Goal: Information Seeking & Learning: Find specific fact

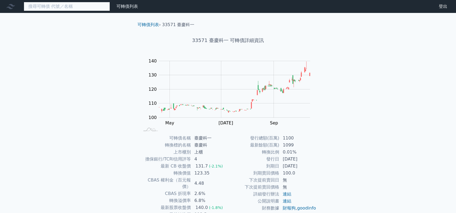
click at [75, 6] on input at bounding box center [67, 6] width 86 height 9
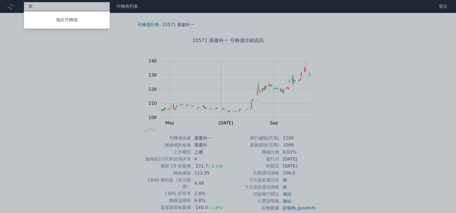
type input "地"
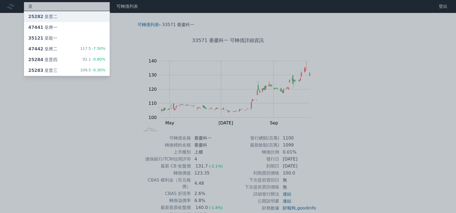
type input "皇"
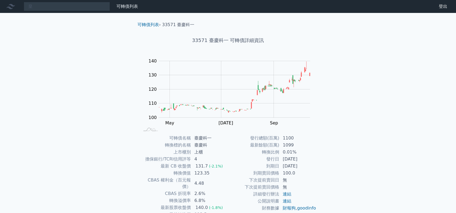
click at [74, 18] on div "皇 可轉債列表 財務數據 可轉債列表 財務數據 登出 登出 可轉債列表 › 33571 臺慶科一 33571 臺慶科一 可轉債詳細資訊 Zoom Out 10…" at bounding box center [228, 128] width 456 height 256
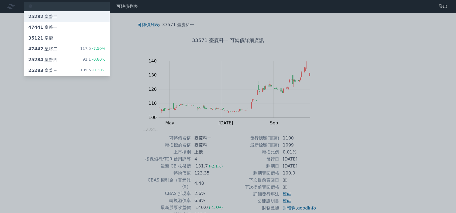
click at [52, 17] on div "25282 皇普二" at bounding box center [42, 16] width 29 height 6
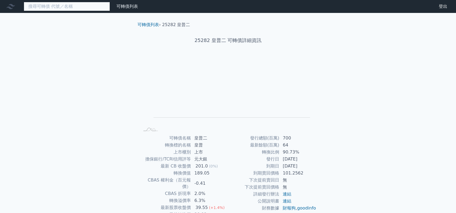
click at [61, 8] on input at bounding box center [67, 6] width 86 height 9
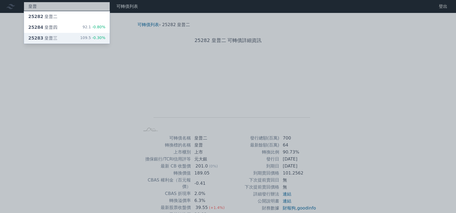
type input "皇普"
click at [60, 40] on div "25283 皇普三 109.5 -0.30%" at bounding box center [67, 38] width 86 height 11
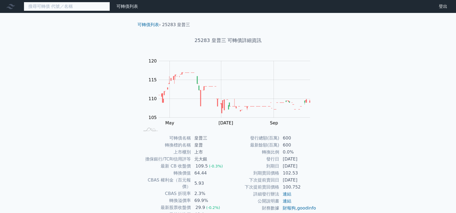
click at [65, 6] on input at bounding box center [67, 6] width 86 height 9
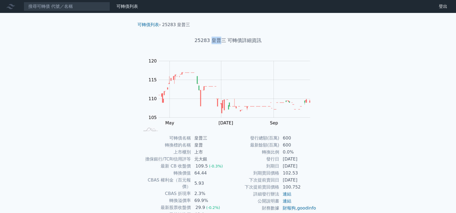
drag, startPoint x: 212, startPoint y: 40, endPoint x: 219, endPoint y: 37, distance: 7.3
click at [219, 37] on h1 "25283 皇普三 可轉債詳細資訊" at bounding box center [228, 41] width 190 height 8
copy h1 "皇普"
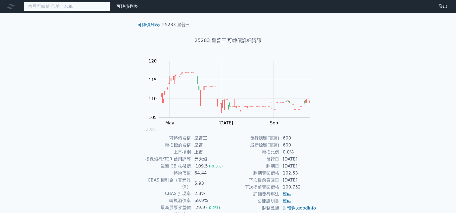
click at [88, 5] on input at bounding box center [67, 6] width 86 height 9
paste input "皇普"
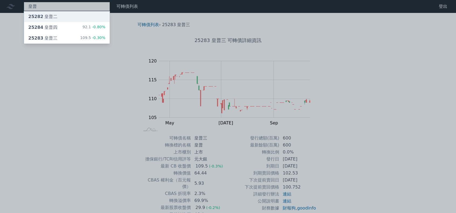
type input "皇普"
click at [89, 16] on div "25282 皇普二" at bounding box center [67, 16] width 86 height 11
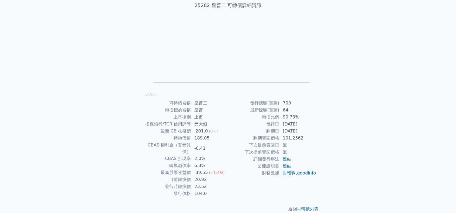
scroll to position [36, 0]
drag, startPoint x: 185, startPoint y: 171, endPoint x: 190, endPoint y: 171, distance: 5.7
click at [190, 175] on td "目前轉換價" at bounding box center [165, 178] width 51 height 7
drag, startPoint x: 178, startPoint y: 164, endPoint x: 188, endPoint y: 163, distance: 10.2
click at [188, 168] on td "最新股票收盤價" at bounding box center [165, 171] width 51 height 7
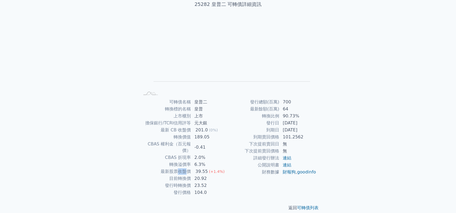
scroll to position [0, 0]
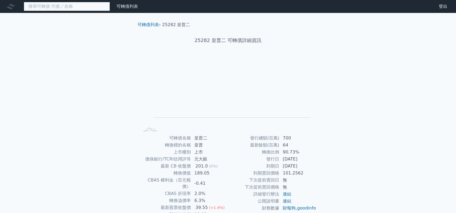
click at [64, 8] on input at bounding box center [67, 6] width 86 height 9
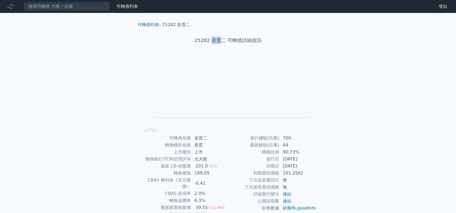
drag, startPoint x: 211, startPoint y: 40, endPoint x: 221, endPoint y: 41, distance: 10.0
click at [221, 41] on h1 "25282 皇普二 可轉債詳細資訊" at bounding box center [228, 41] width 190 height 8
copy h1 "皇普"
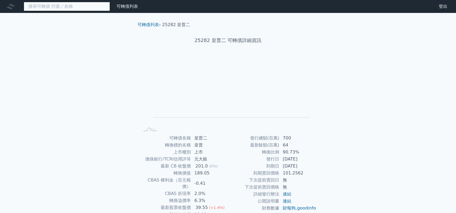
click at [99, 7] on input at bounding box center [67, 6] width 86 height 9
paste input "皇普"
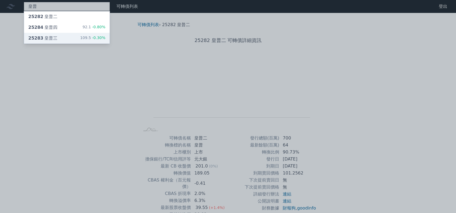
type input "皇普"
click at [87, 39] on div "109.5 -0.30%" at bounding box center [92, 38] width 25 height 6
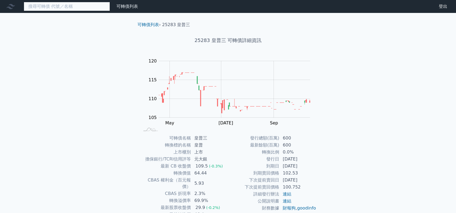
click at [52, 9] on input at bounding box center [67, 6] width 86 height 9
paste input "皇普"
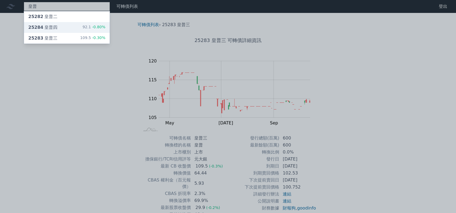
type input "皇普"
click at [63, 28] on div "25284 皇普四 92.1 -0.80%" at bounding box center [67, 27] width 86 height 11
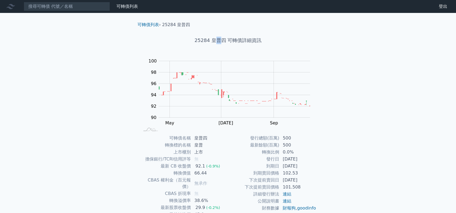
drag, startPoint x: 213, startPoint y: 40, endPoint x: 219, endPoint y: 40, distance: 6.2
click at [219, 40] on h1 "25284 皇普四 可轉債詳細資訊" at bounding box center [228, 41] width 190 height 8
click at [211, 40] on h1 "25284 皇普四 可轉債詳細資訊" at bounding box center [228, 41] width 190 height 8
drag, startPoint x: 212, startPoint y: 41, endPoint x: 220, endPoint y: 39, distance: 8.2
click at [220, 39] on h1 "25284 皇普四 可轉債詳細資訊" at bounding box center [228, 41] width 190 height 8
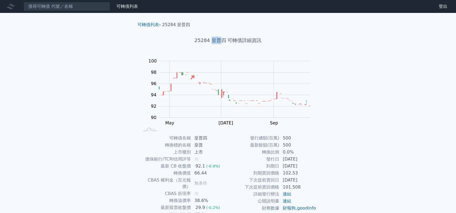
copy h1 "皇普"
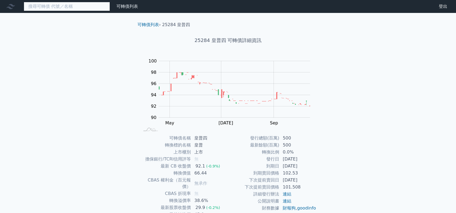
click at [68, 7] on input at bounding box center [67, 6] width 86 height 9
paste input "皇普"
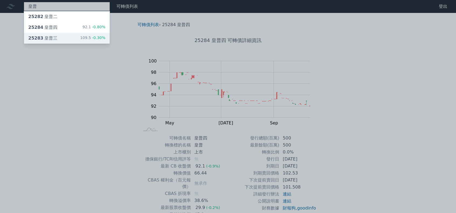
type input "皇普"
click at [92, 38] on div "109.5 -0.30%" at bounding box center [92, 38] width 25 height 6
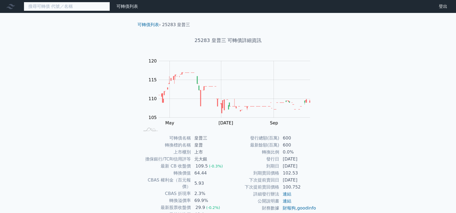
click at [65, 8] on input at bounding box center [67, 6] width 86 height 9
paste input "皇普"
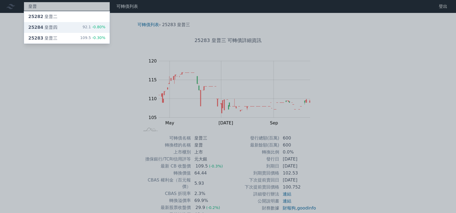
type input "皇普"
click at [61, 28] on div "25284 皇普四 92.1 -0.80%" at bounding box center [67, 27] width 86 height 11
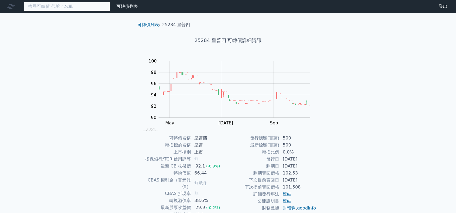
click at [72, 6] on input at bounding box center [67, 6] width 86 height 9
paste input "皇普"
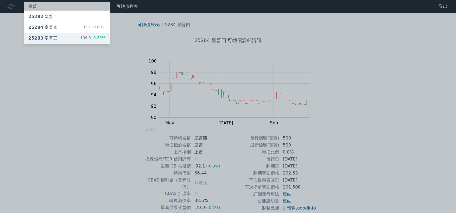
type input "皇普"
click at [74, 37] on div "25283 皇普三 109.5 -0.30%" at bounding box center [67, 38] width 86 height 11
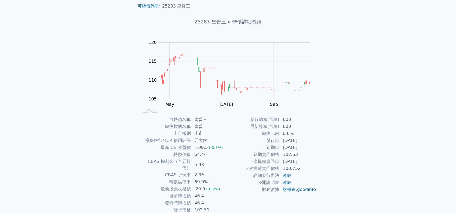
scroll to position [27, 0]
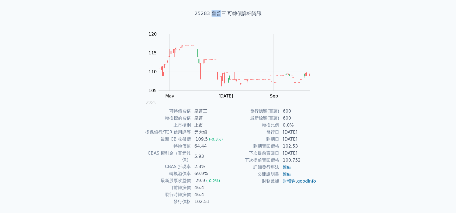
drag, startPoint x: 212, startPoint y: 14, endPoint x: 221, endPoint y: 12, distance: 8.3
click at [221, 12] on h1 "25283 皇普三 可轉債詳細資訊" at bounding box center [228, 14] width 190 height 8
copy h1 "皇普"
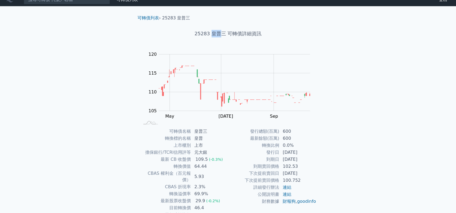
scroll to position [0, 0]
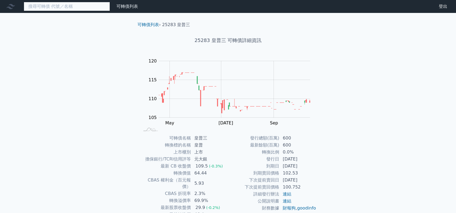
click at [53, 9] on input at bounding box center [67, 6] width 86 height 9
paste input "皇普"
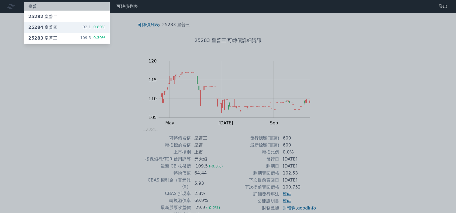
type input "皇普"
click at [56, 27] on div "25284 皇普四 92.1 -0.80%" at bounding box center [67, 27] width 86 height 11
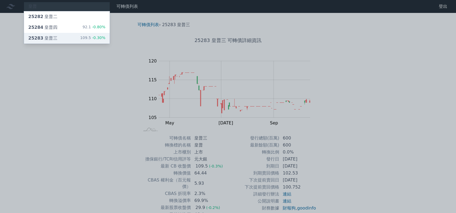
click at [63, 37] on div "25283 皇普三 109.5 -0.30%" at bounding box center [67, 38] width 86 height 11
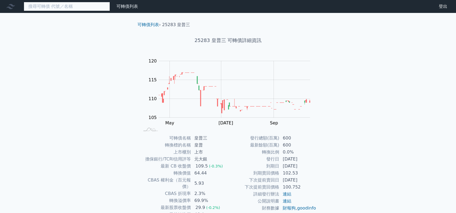
click at [57, 9] on input at bounding box center [67, 6] width 86 height 9
paste input "皇普"
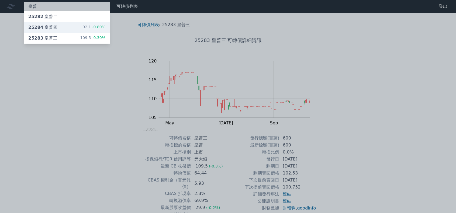
type input "皇普"
click at [54, 28] on div "25284 皇普四" at bounding box center [42, 27] width 29 height 6
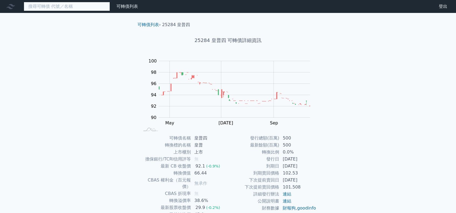
click at [58, 6] on input at bounding box center [67, 6] width 86 height 9
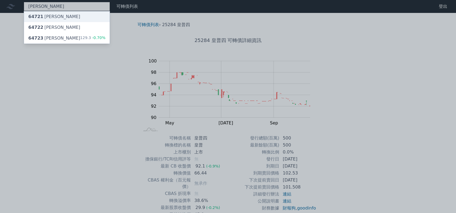
type input "[PERSON_NAME]"
click at [74, 15] on div "64721 [PERSON_NAME]" at bounding box center [67, 16] width 86 height 11
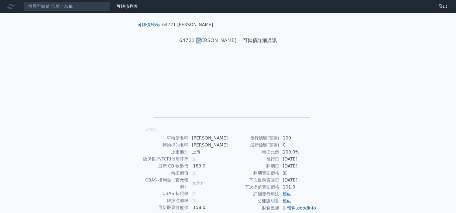
drag, startPoint x: 212, startPoint y: 39, endPoint x: 221, endPoint y: 39, distance: 8.1
click at [221, 39] on h1 "64721 [PERSON_NAME]一 可轉債詳細資訊" at bounding box center [228, 41] width 190 height 8
copy h1 "[PERSON_NAME]"
click at [76, 6] on input at bounding box center [67, 6] width 86 height 9
paste input "[PERSON_NAME]"
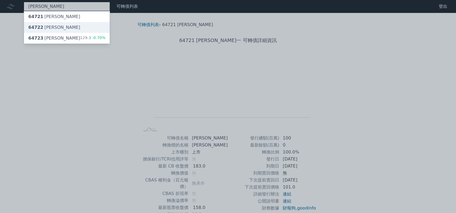
type input "[PERSON_NAME]"
click at [47, 26] on div "64722 [PERSON_NAME]" at bounding box center [54, 27] width 52 height 6
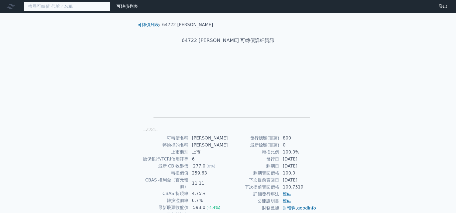
click at [71, 10] on input at bounding box center [67, 6] width 86 height 9
paste input "[PERSON_NAME]"
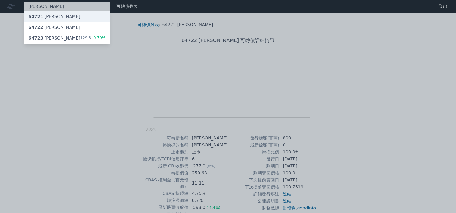
type input "[PERSON_NAME]"
click at [51, 15] on div "64721 [PERSON_NAME]" at bounding box center [54, 16] width 52 height 6
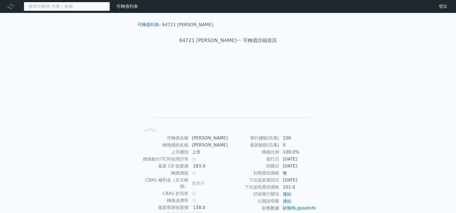
click at [77, 9] on input at bounding box center [67, 6] width 86 height 9
paste input "[PERSON_NAME]"
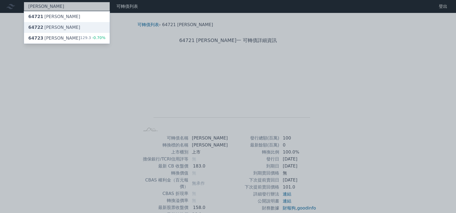
type input "[PERSON_NAME]"
click at [63, 28] on div "64722 [PERSON_NAME]" at bounding box center [67, 27] width 86 height 11
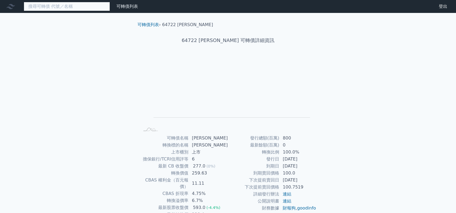
click at [50, 7] on input at bounding box center [67, 6] width 86 height 9
paste input "[PERSON_NAME]"
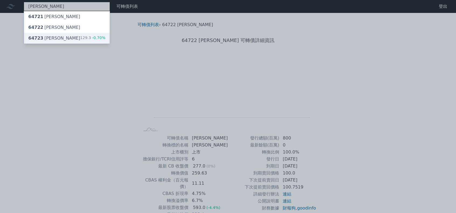
type input "[PERSON_NAME]"
click at [56, 38] on div "64723 保瑞三 129.3 -0.70%" at bounding box center [67, 38] width 86 height 11
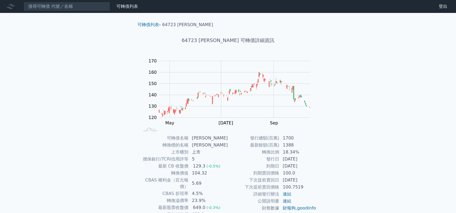
scroll to position [27, 0]
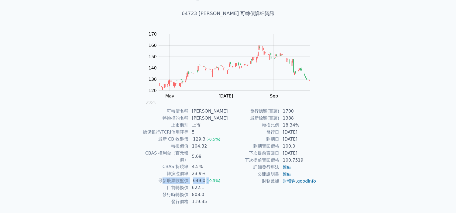
drag, startPoint x: 165, startPoint y: 175, endPoint x: 210, endPoint y: 178, distance: 44.6
click at [210, 178] on tr "最新股票收盤價 649.0 (-0.3%)" at bounding box center [184, 180] width 88 height 7
drag, startPoint x: 171, startPoint y: 183, endPoint x: 202, endPoint y: 185, distance: 30.8
click at [202, 185] on tbody "可轉債名稱 [PERSON_NAME] 轉換標的名稱 保瑞 上市櫃別 上市 擔保銀行/TCRI信用評等 5 最新 CB 收盤價 129.3 (-0.5%) 轉…" at bounding box center [184, 157] width 88 height 98
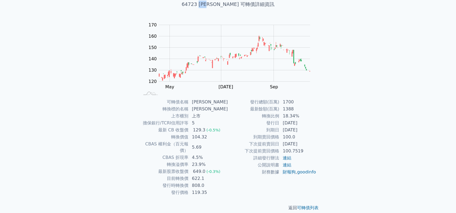
drag, startPoint x: 215, startPoint y: 4, endPoint x: 224, endPoint y: 5, distance: 8.9
click at [224, 5] on h1 "64723 [PERSON_NAME] 可轉債詳細資訊" at bounding box center [228, 5] width 190 height 8
click at [218, 3] on h1 "64723 [PERSON_NAME] 可轉債詳細資訊" at bounding box center [228, 5] width 190 height 8
drag, startPoint x: 212, startPoint y: 5, endPoint x: 220, endPoint y: 5, distance: 8.1
click at [220, 5] on h1 "64723 [PERSON_NAME] 可轉債詳細資訊" at bounding box center [228, 5] width 190 height 8
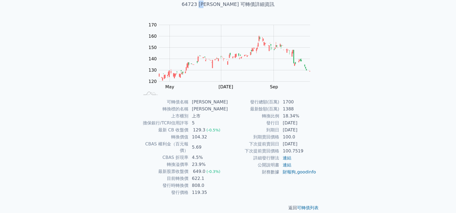
copy h1 "[PERSON_NAME]"
